Goal: Information Seeking & Learning: Learn about a topic

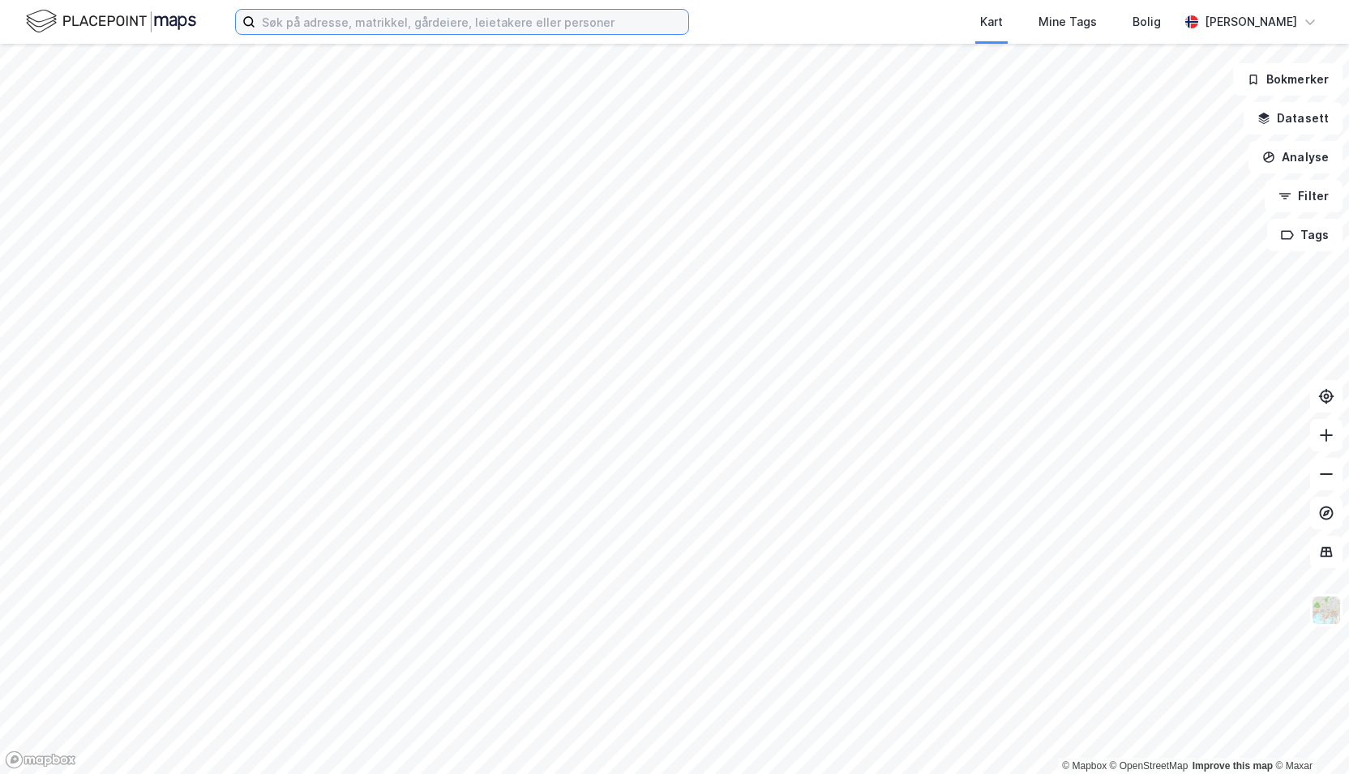
click at [381, 29] on input at bounding box center [471, 22] width 433 height 24
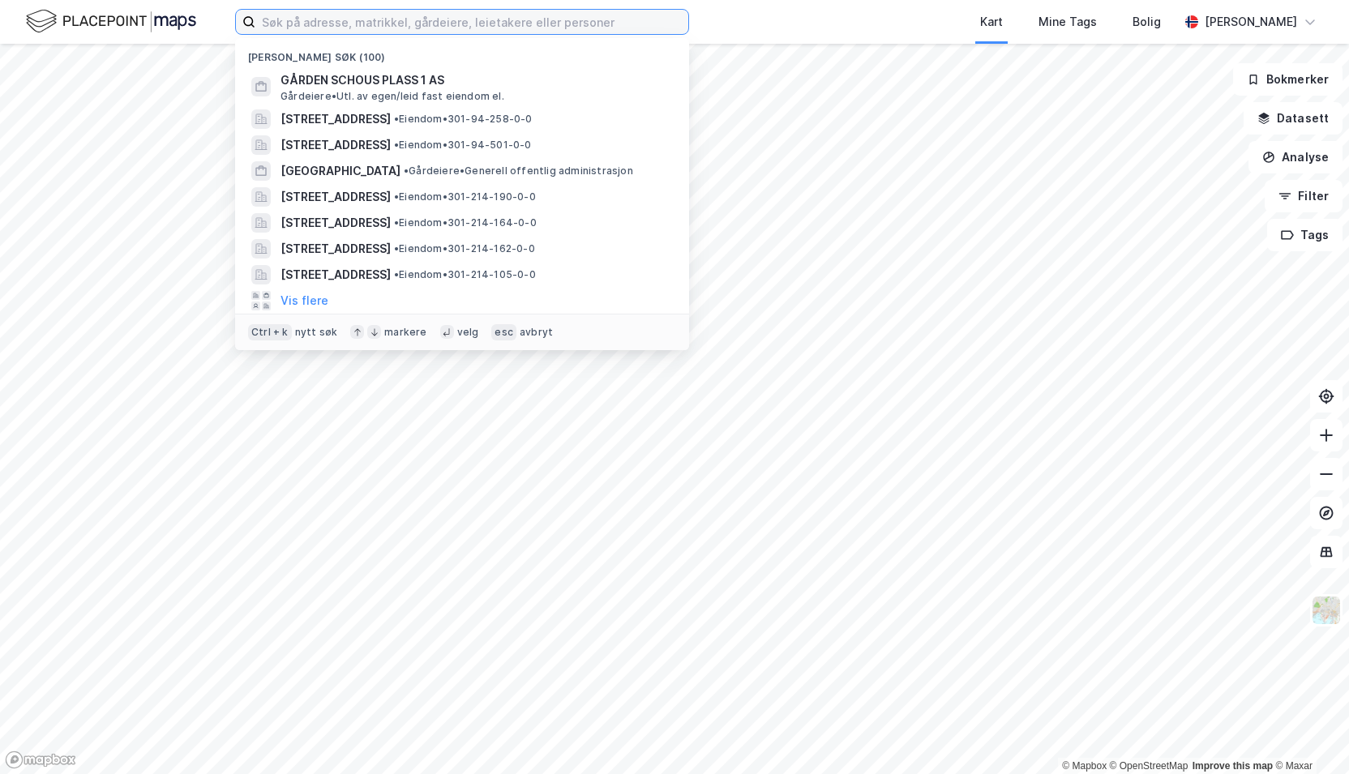
paste input "[PERSON_NAME] g. 56B"
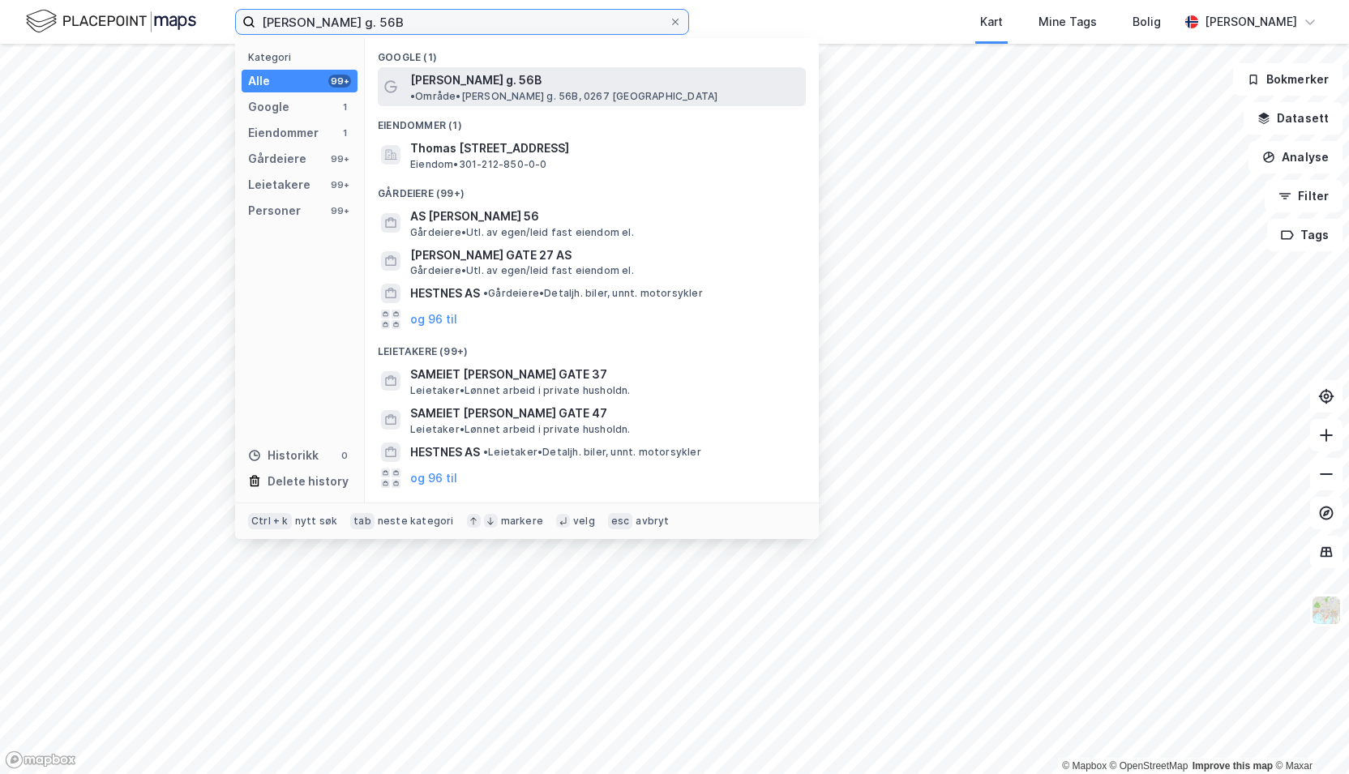
type input "[PERSON_NAME] g. 56B"
click at [461, 71] on span "[PERSON_NAME] g. 56B" at bounding box center [475, 80] width 131 height 19
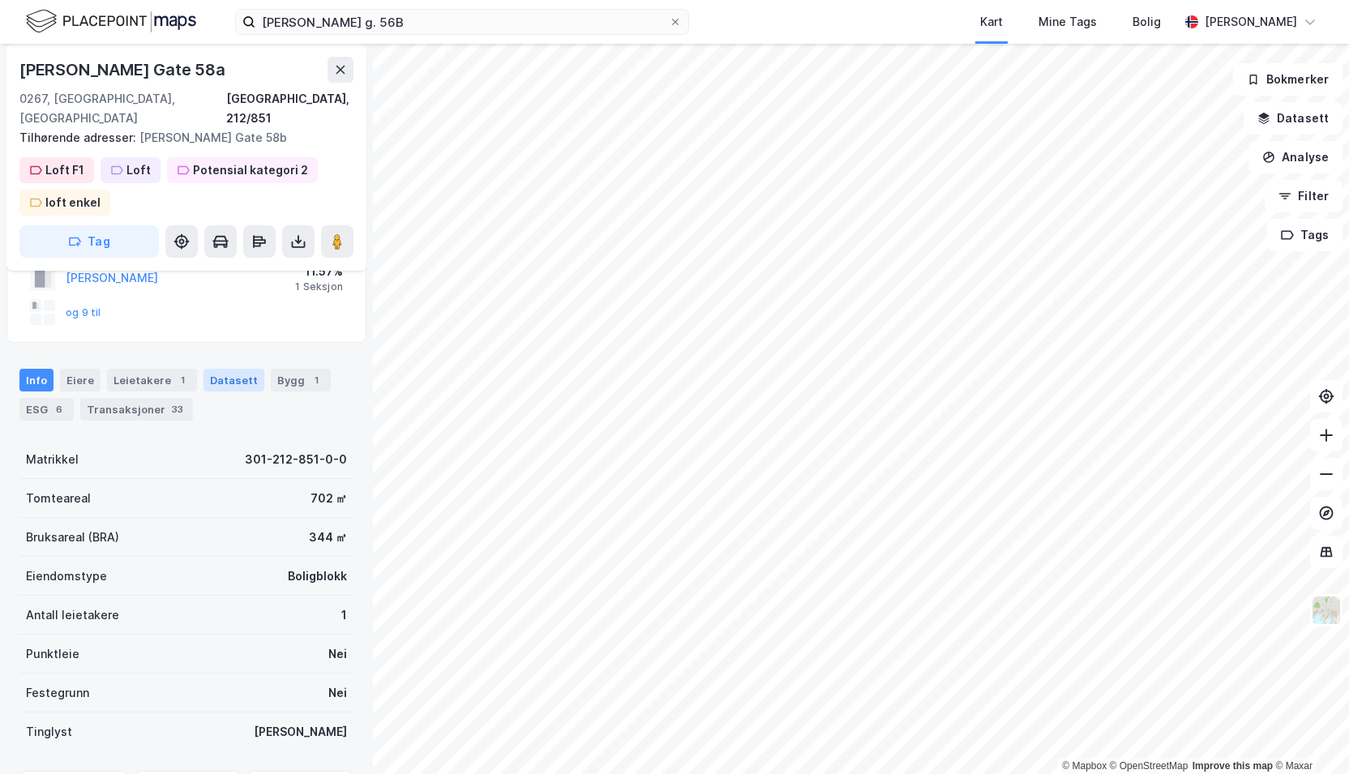
scroll to position [137, 0]
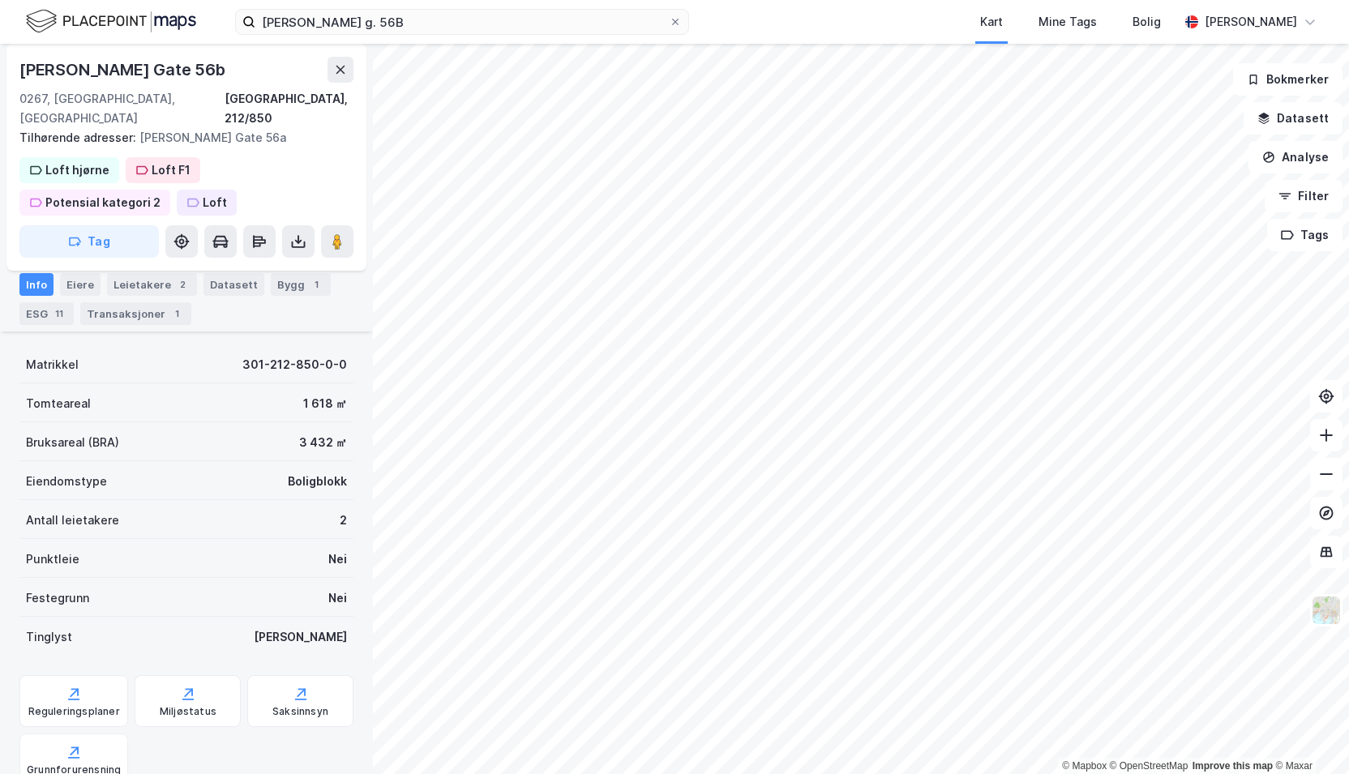
scroll to position [198, 0]
drag, startPoint x: 221, startPoint y: 67, endPoint x: 28, endPoint y: 54, distance: 193.4
click at [28, 54] on div "[PERSON_NAME] Gate 56b [GEOGRAPHIC_DATA], 212/850 Tilhørende adresser: [PERSON_…" at bounding box center [186, 157] width 360 height 227
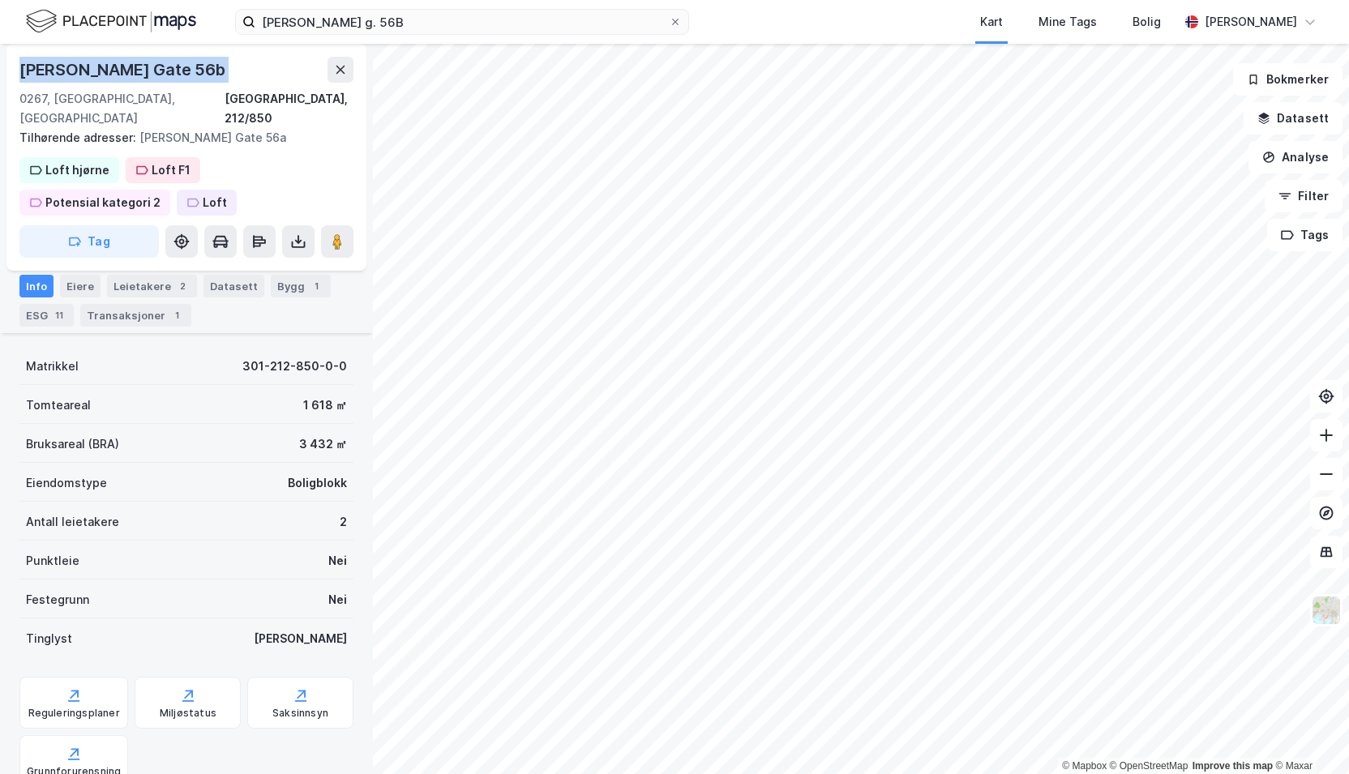
drag, startPoint x: 28, startPoint y: 54, endPoint x: 251, endPoint y: 57, distance: 223.8
click at [251, 57] on div "[PERSON_NAME] Gate 56b" at bounding box center [186, 70] width 334 height 26
